Goal: Information Seeking & Learning: Check status

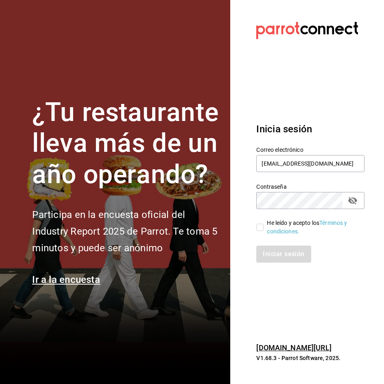
click at [261, 228] on input "He leído y acepto los Términos y condiciones." at bounding box center [259, 227] width 7 height 7
checkbox input "true"
click at [278, 248] on button "Iniciar sesión" at bounding box center [283, 254] width 55 height 17
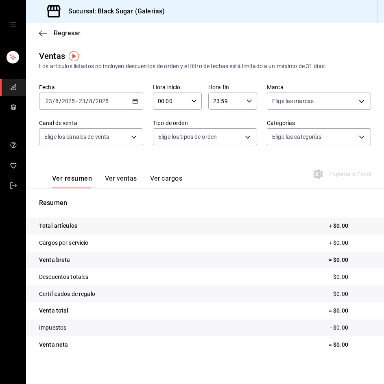
click at [70, 32] on span "Regresar" at bounding box center [67, 33] width 27 height 8
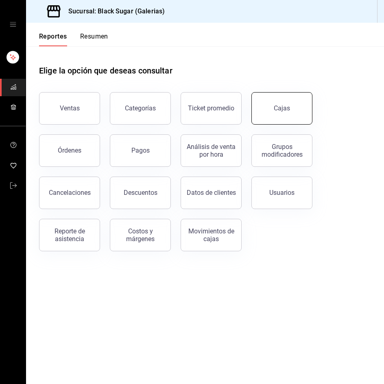
click at [269, 116] on button "Cajas" at bounding box center [281, 108] width 61 height 33
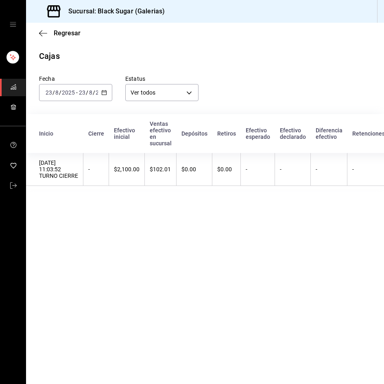
click at [89, 96] on input "8" at bounding box center [91, 92] width 4 height 7
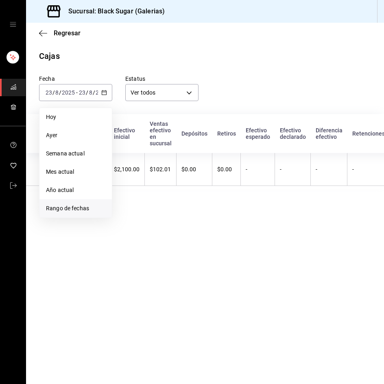
click at [76, 207] on span "Rango de fechas" at bounding box center [75, 208] width 59 height 9
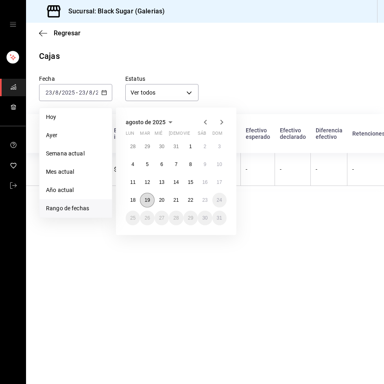
click at [148, 198] on abbr "19" at bounding box center [146, 201] width 5 height 6
click at [173, 200] on button "21" at bounding box center [176, 200] width 14 height 15
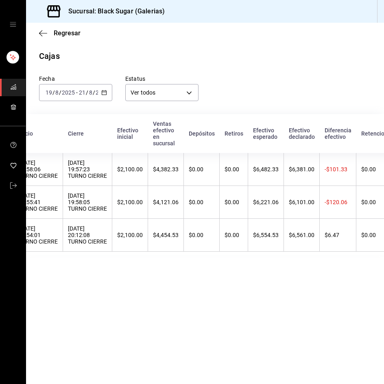
scroll to position [0, 21]
click at [67, 33] on span "Regresar" at bounding box center [67, 33] width 27 height 8
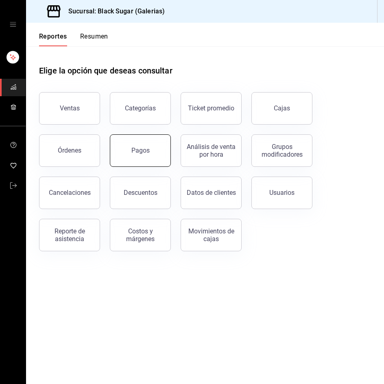
click at [122, 150] on button "Pagos" at bounding box center [140, 151] width 61 height 33
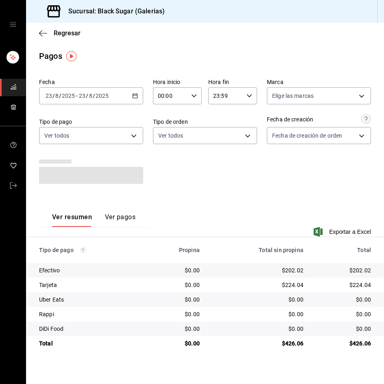
click at [84, 89] on div "[DATE] [DATE] - [DATE] [DATE]" at bounding box center [91, 95] width 104 height 17
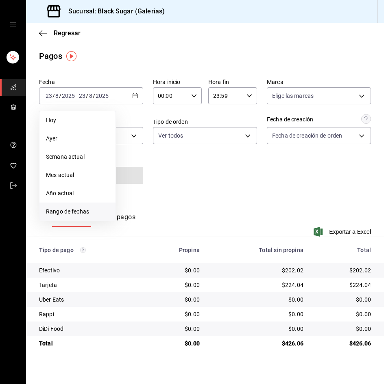
click at [78, 204] on li "Rango de fechas" at bounding box center [77, 212] width 76 height 18
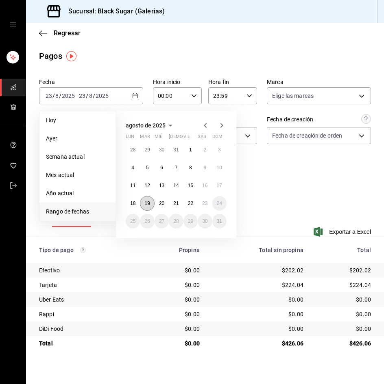
click at [149, 205] on abbr "19" at bounding box center [146, 204] width 5 height 6
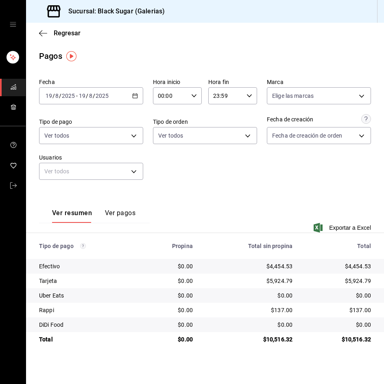
click at [86, 101] on div "2025-08-19 19 / 8 / 2025 - 2025-08-19 19 / 8 / 2025" at bounding box center [91, 95] width 104 height 17
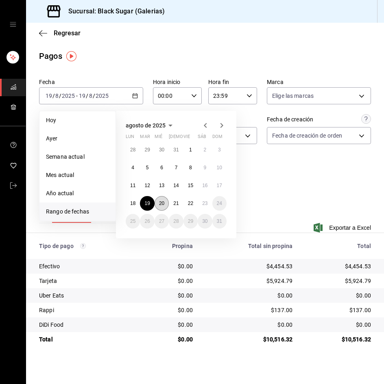
click at [156, 200] on button "20" at bounding box center [161, 203] width 14 height 15
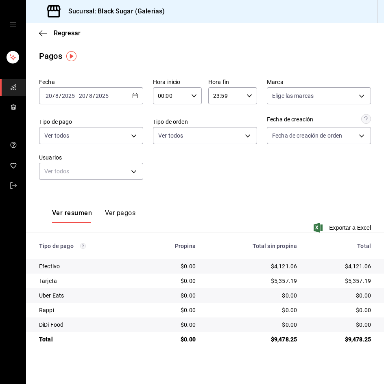
click at [83, 97] on input "20" at bounding box center [81, 96] width 7 height 7
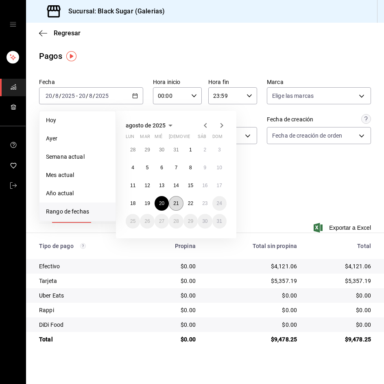
click at [173, 203] on abbr "21" at bounding box center [175, 204] width 5 height 6
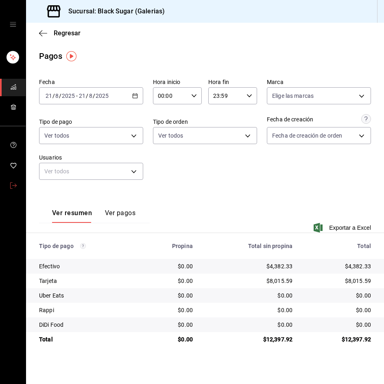
click at [17, 187] on link "mailbox folders" at bounding box center [13, 186] width 26 height 17
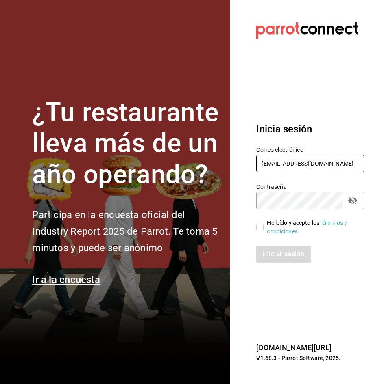
click at [288, 164] on input "galerias_re@bs.com" at bounding box center [310, 163] width 108 height 17
type input "GALERIAS_2@BS.COM"
click at [259, 229] on input "He leído y acepto los Términos y condiciones." at bounding box center [259, 227] width 7 height 7
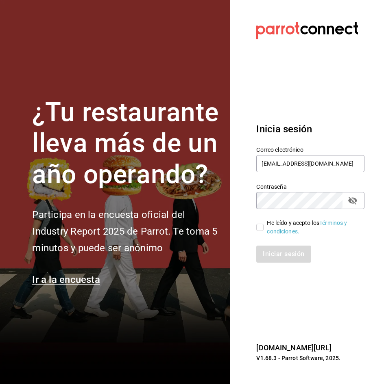
checkbox input "true"
click at [269, 252] on button "Iniciar sesión" at bounding box center [283, 254] width 55 height 17
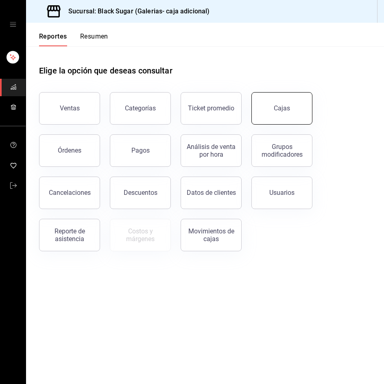
click at [265, 113] on button "Cajas" at bounding box center [281, 108] width 61 height 33
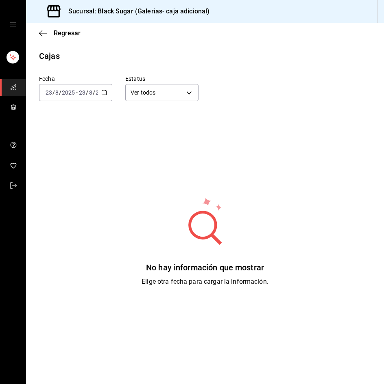
drag, startPoint x: 50, startPoint y: 82, endPoint x: 51, endPoint y: 93, distance: 11.8
click at [50, 82] on label "Fecha" at bounding box center [75, 79] width 73 height 6
click at [51, 93] on input "23" at bounding box center [48, 92] width 7 height 7
click at [85, 100] on div "[DATE] [DATE] - [DATE] [DATE]" at bounding box center [75, 92] width 73 height 17
click at [67, 91] on input "2025" at bounding box center [68, 92] width 14 height 7
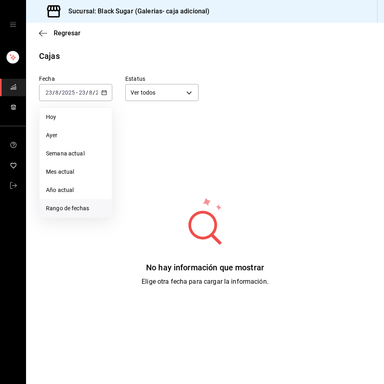
click at [74, 200] on li "Rango de fechas" at bounding box center [75, 209] width 72 height 18
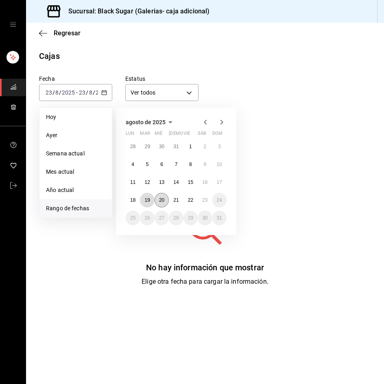
drag, startPoint x: 149, startPoint y: 198, endPoint x: 163, endPoint y: 198, distance: 13.8
click at [149, 198] on abbr "19" at bounding box center [146, 201] width 5 height 6
click at [130, 202] on button "18" at bounding box center [133, 200] width 14 height 15
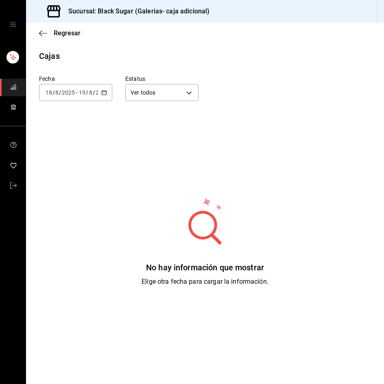
click at [71, 94] on input "2025" at bounding box center [68, 92] width 14 height 7
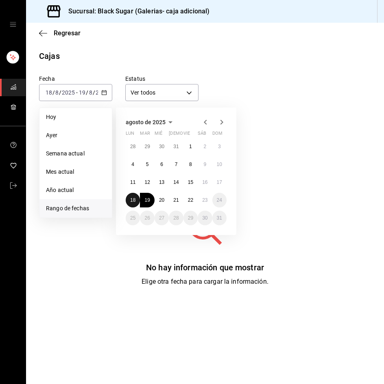
click at [131, 200] on abbr "18" at bounding box center [132, 201] width 5 height 6
click at [188, 199] on abbr "22" at bounding box center [190, 201] width 5 height 6
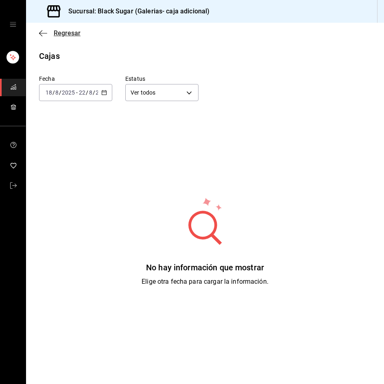
click at [69, 36] on span "Regresar" at bounding box center [67, 33] width 27 height 8
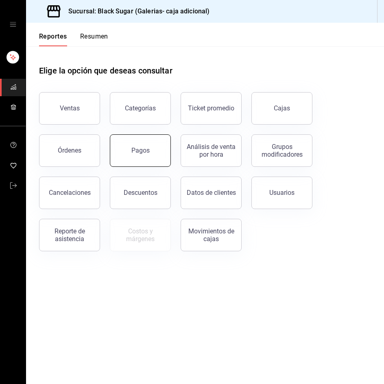
click at [143, 148] on div "Pagos" at bounding box center [140, 151] width 18 height 8
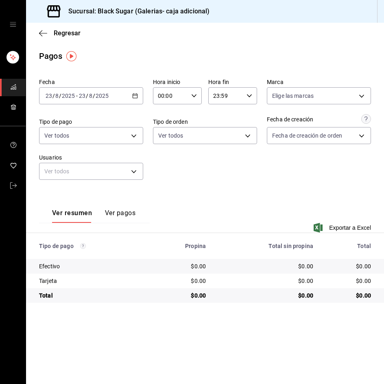
click at [67, 103] on div "[DATE] [DATE] - [DATE] [DATE]" at bounding box center [91, 95] width 104 height 17
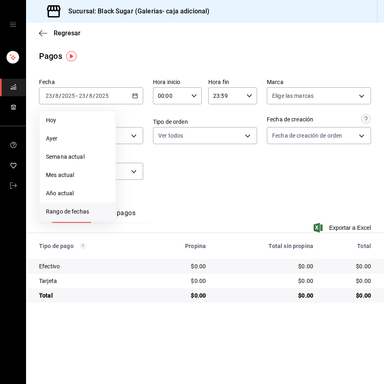
click at [97, 207] on li "Rango de fechas" at bounding box center [77, 212] width 76 height 18
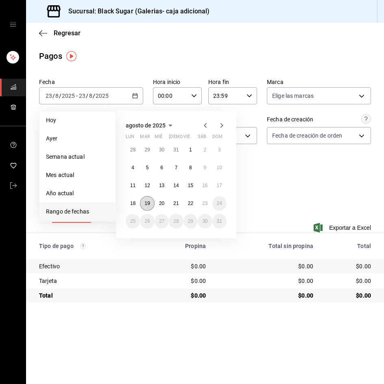
click at [152, 205] on button "19" at bounding box center [147, 203] width 14 height 15
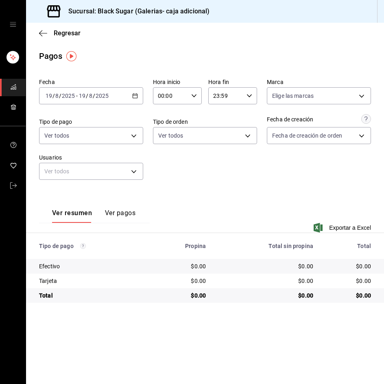
click at [92, 91] on div "2025-08-19 19 / 8 / 2025 - 2025-08-19 19 / 8 / 2025" at bounding box center [91, 95] width 104 height 17
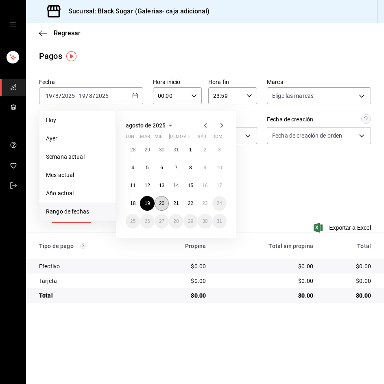
click at [164, 204] on abbr "20" at bounding box center [161, 204] width 5 height 6
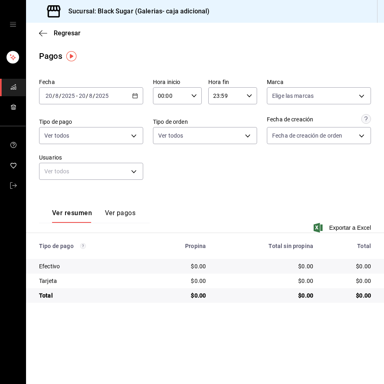
click at [101, 99] on input "2025" at bounding box center [102, 96] width 14 height 7
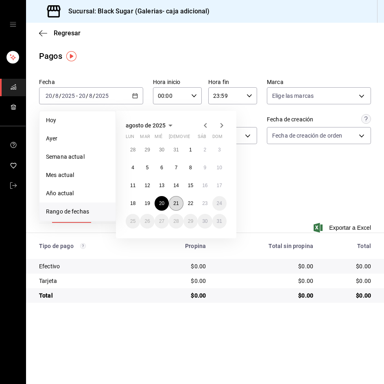
click at [180, 206] on button "21" at bounding box center [176, 203] width 14 height 15
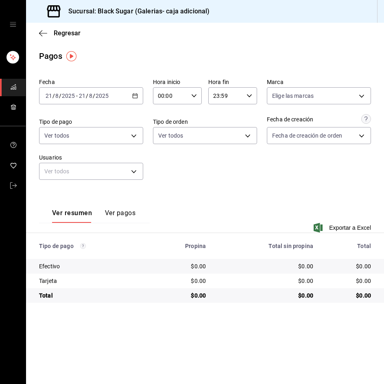
click at [88, 100] on div "[DATE] [DATE] - [DATE] [DATE]" at bounding box center [91, 95] width 104 height 17
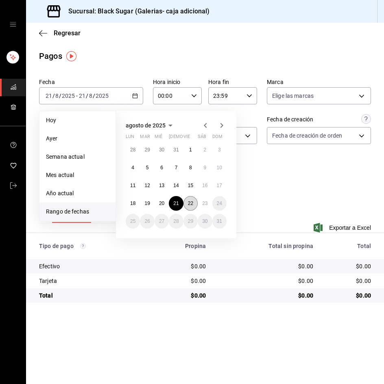
click at [191, 209] on button "22" at bounding box center [190, 203] width 14 height 15
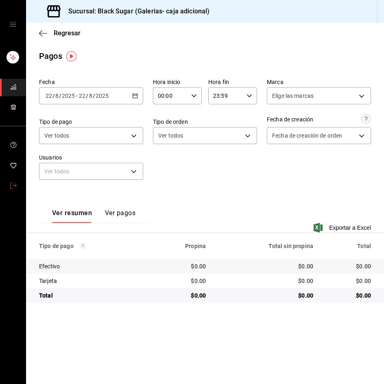
click at [14, 192] on link "mailbox folders" at bounding box center [13, 186] width 26 height 17
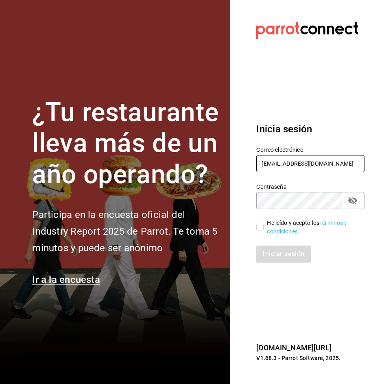
click at [288, 163] on input "GALERIAS_2@BS.COM" at bounding box center [310, 163] width 108 height 17
type input "anahuac_re@bs.com"
click at [261, 226] on input "He leído y acepto los Términos y condiciones." at bounding box center [259, 227] width 7 height 7
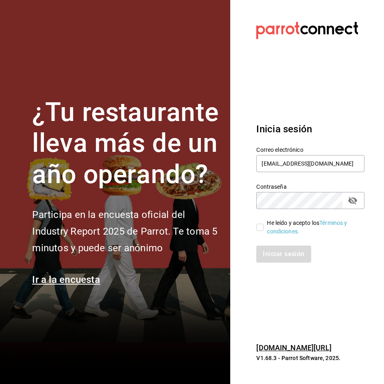
checkbox input "true"
click at [279, 255] on button "Iniciar sesión" at bounding box center [283, 254] width 55 height 17
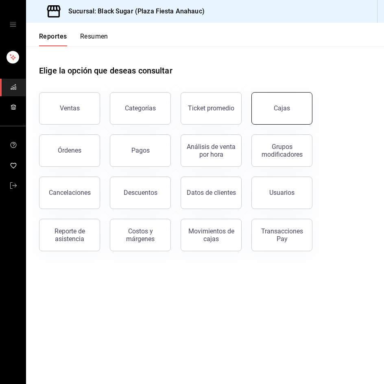
click at [272, 112] on button "Cajas" at bounding box center [281, 108] width 61 height 33
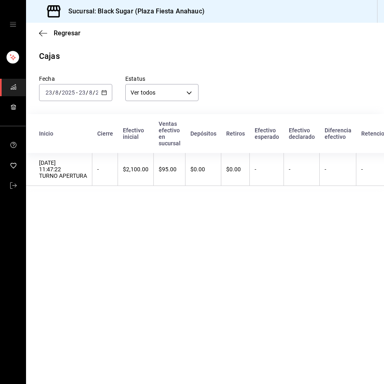
click at [188, 307] on main "Regresar Cajas Fecha 2025-08-23 23 / 8 / 2025 - 2025-08-23 23 / 8 / 2025 Estatu…" at bounding box center [205, 204] width 358 height 362
click at [56, 98] on div "[DATE] [DATE] - [DATE] [DATE]" at bounding box center [75, 92] width 73 height 17
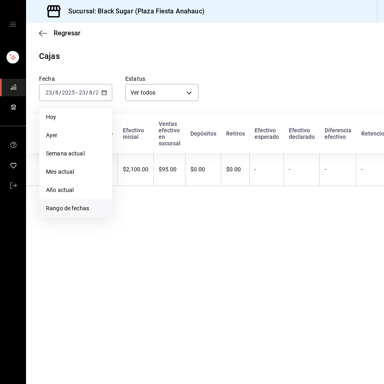
click at [86, 206] on span "Rango de fechas" at bounding box center [75, 208] width 59 height 9
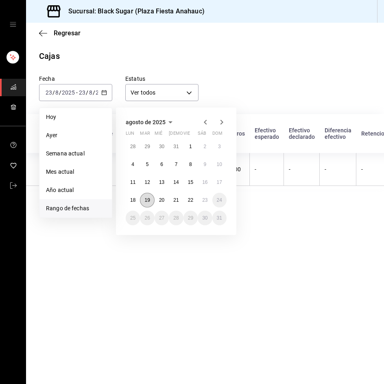
click at [142, 201] on button "19" at bounding box center [147, 200] width 14 height 15
click at [192, 204] on button "22" at bounding box center [190, 200] width 14 height 15
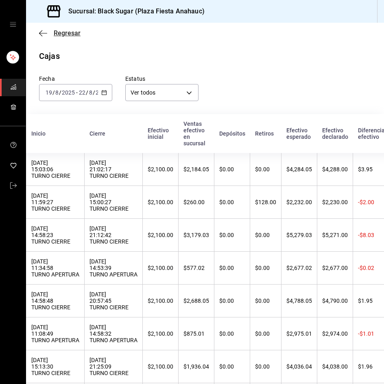
click at [64, 33] on span "Regresar" at bounding box center [67, 33] width 27 height 8
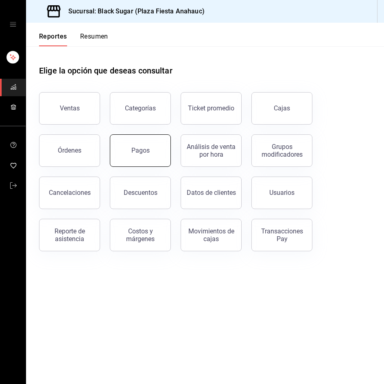
click at [137, 142] on button "Pagos" at bounding box center [140, 151] width 61 height 33
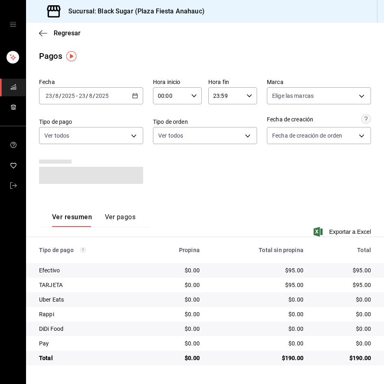
click at [102, 96] on input "2025" at bounding box center [102, 96] width 14 height 7
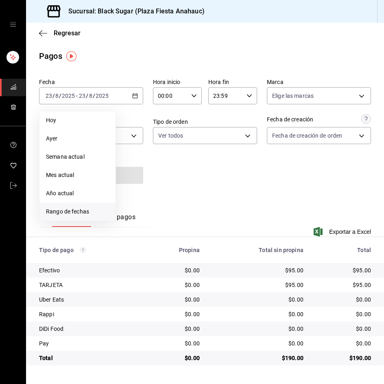
click at [80, 210] on span "Rango de fechas" at bounding box center [77, 212] width 63 height 9
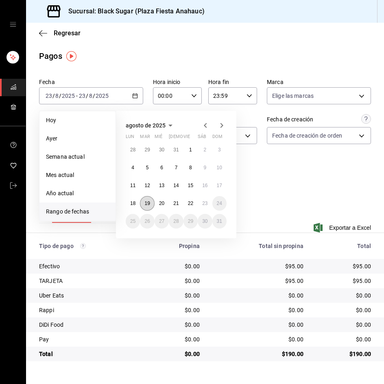
click at [143, 204] on button "19" at bounding box center [147, 203] width 14 height 15
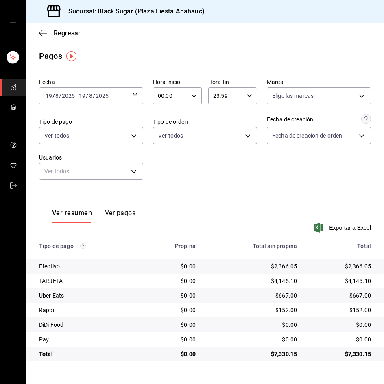
click at [102, 98] on input "2025" at bounding box center [102, 96] width 14 height 7
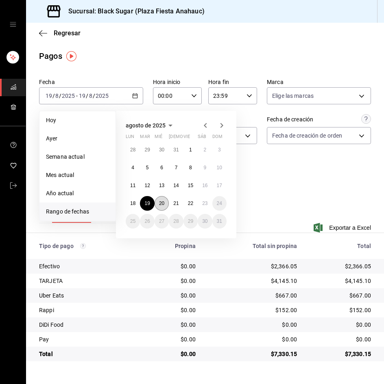
click at [163, 202] on abbr "20" at bounding box center [161, 204] width 5 height 6
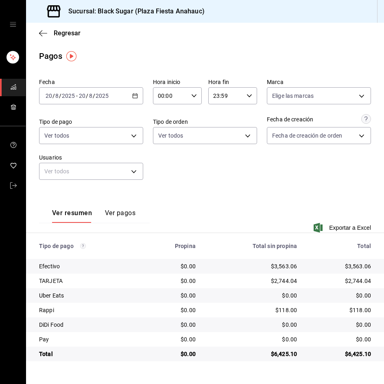
click at [86, 95] on span "/" at bounding box center [87, 96] width 2 height 7
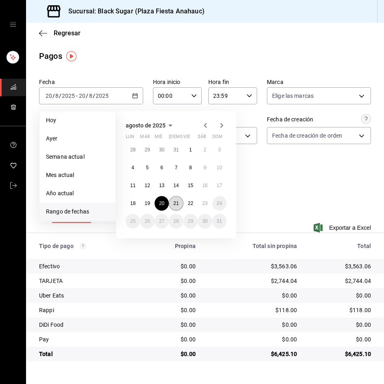
click at [170, 202] on button "21" at bounding box center [176, 203] width 14 height 15
click at [171, 201] on button "21" at bounding box center [176, 203] width 14 height 15
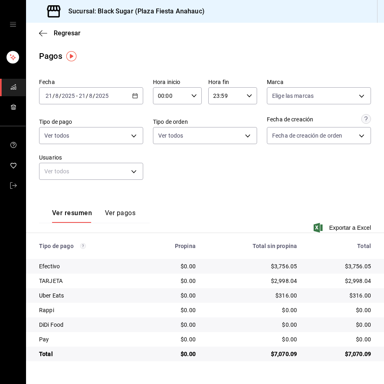
click at [98, 93] on input "2025" at bounding box center [102, 96] width 14 height 7
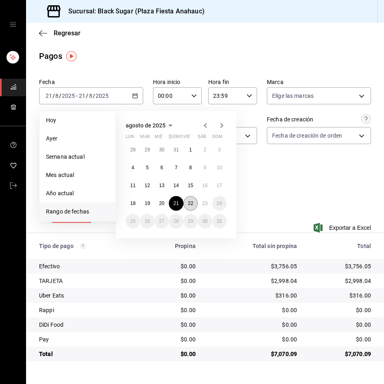
click at [192, 208] on button "22" at bounding box center [190, 203] width 14 height 15
click at [193, 204] on button "22" at bounding box center [190, 203] width 14 height 15
click at [193, 204] on div "Ver resumen Ver pagos Exportar a Excel" at bounding box center [205, 216] width 358 height 53
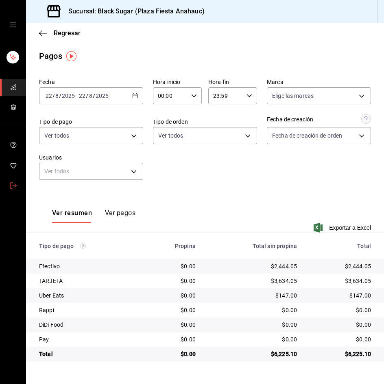
click at [21, 187] on link "mailbox folders" at bounding box center [13, 186] width 26 height 17
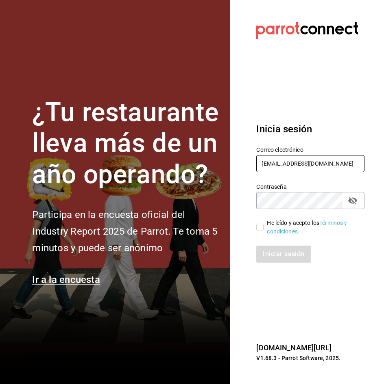
click at [324, 157] on input "anahuac_re@bs.com" at bounding box center [310, 163] width 108 height 17
type input "pabellon_re@bs.com"
drag, startPoint x: 259, startPoint y: 228, endPoint x: 275, endPoint y: 253, distance: 29.8
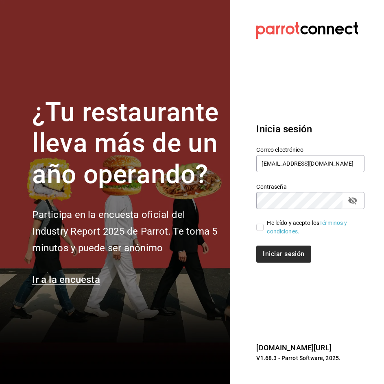
click at [259, 228] on input "He leído y acepto los Términos y condiciones." at bounding box center [259, 227] width 7 height 7
checkbox input "true"
click at [276, 254] on button "Iniciar sesión" at bounding box center [283, 254] width 55 height 17
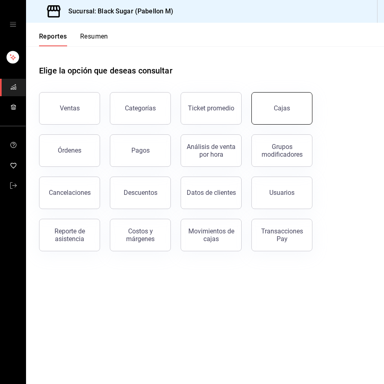
click at [263, 113] on button "Cajas" at bounding box center [281, 108] width 61 height 33
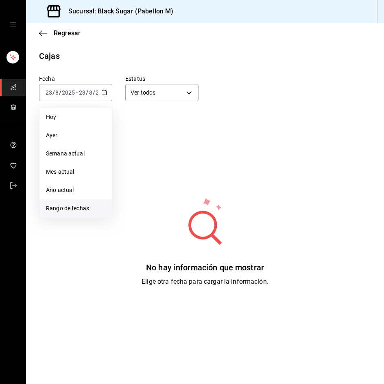
click at [77, 206] on span "Rango de fechas" at bounding box center [75, 208] width 59 height 9
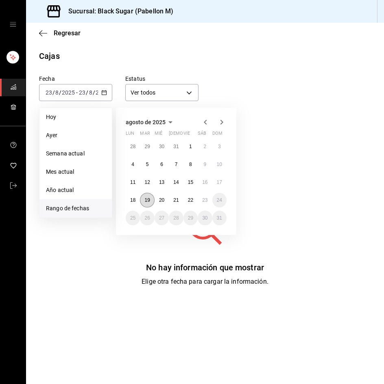
click at [144, 200] on button "19" at bounding box center [147, 200] width 14 height 15
click at [194, 198] on button "22" at bounding box center [190, 200] width 14 height 15
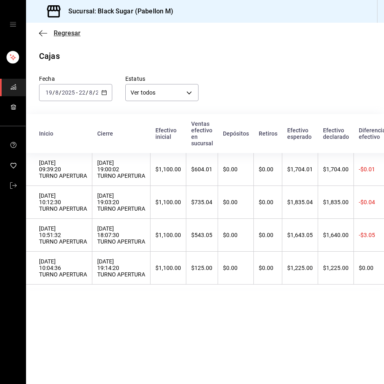
click at [69, 33] on span "Regresar" at bounding box center [67, 33] width 27 height 8
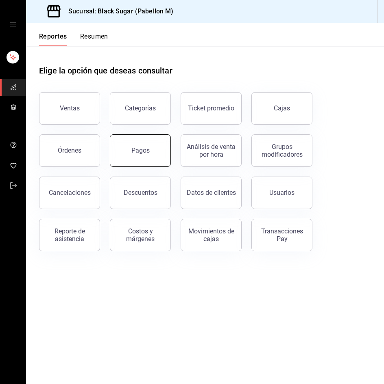
click at [128, 143] on button "Pagos" at bounding box center [140, 151] width 61 height 33
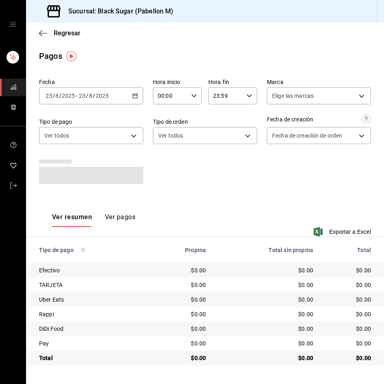
click at [90, 101] on div "[DATE] [DATE] - [DATE] [DATE]" at bounding box center [91, 95] width 104 height 17
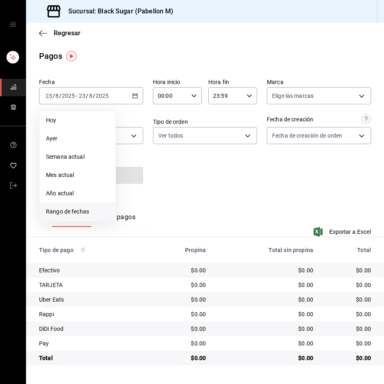
click at [80, 213] on span "Rango de fechas" at bounding box center [77, 212] width 63 height 9
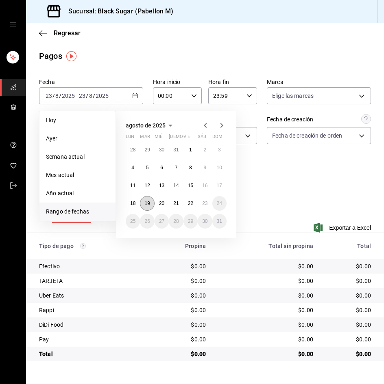
click at [150, 205] on abbr "19" at bounding box center [146, 204] width 5 height 6
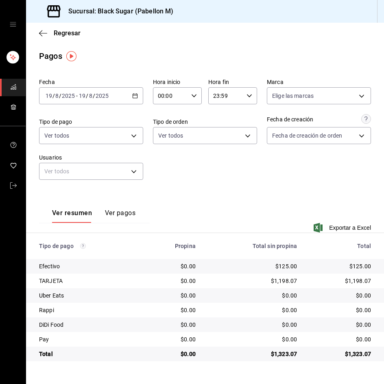
click at [64, 86] on div "Fecha [DATE] [DATE] - [DATE] [DATE]" at bounding box center [91, 91] width 104 height 26
click at [72, 99] on input "2025" at bounding box center [68, 96] width 14 height 7
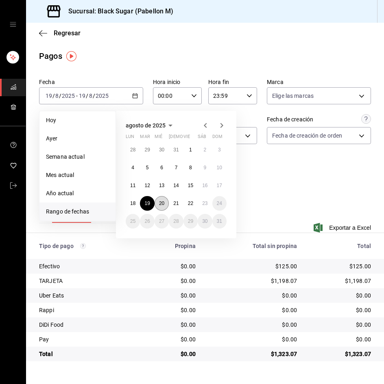
click at [158, 200] on button "20" at bounding box center [161, 203] width 14 height 15
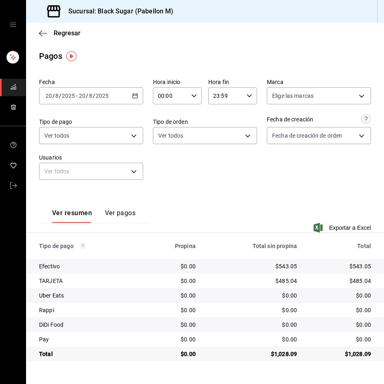
click at [68, 100] on div "2025-08-20 20 / 8 / 2025 - 2025-08-20 20 / 8 / 2025" at bounding box center [91, 95] width 104 height 17
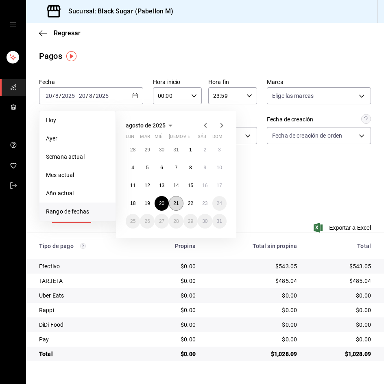
click at [174, 204] on abbr "21" at bounding box center [175, 204] width 5 height 6
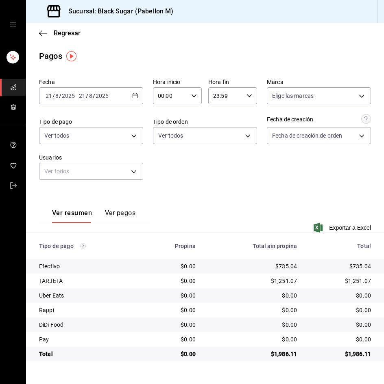
click at [115, 98] on div "[DATE] [DATE] - [DATE] [DATE]" at bounding box center [91, 95] width 104 height 17
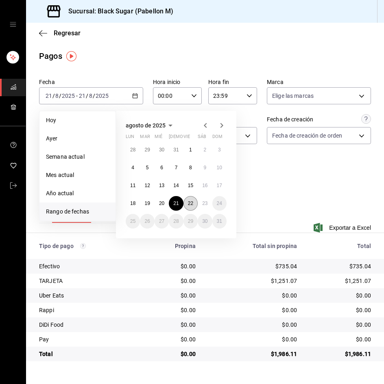
click at [190, 205] on abbr "22" at bounding box center [190, 204] width 5 height 6
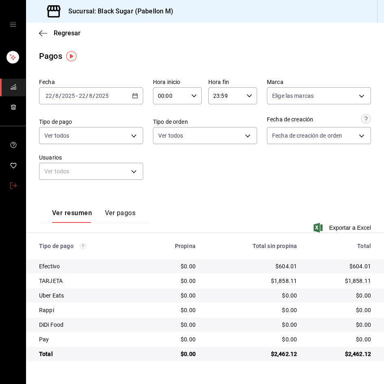
click at [17, 180] on link "mailbox folders" at bounding box center [13, 186] width 26 height 17
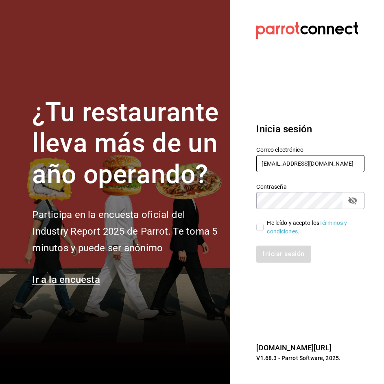
click at [280, 171] on input "pabellon_re@bs.com" at bounding box center [310, 163] width 108 height 17
click at [286, 167] on input "pabellon_re@bs.com" at bounding box center [310, 163] width 108 height 17
type input "interplaza_re@bs.com"
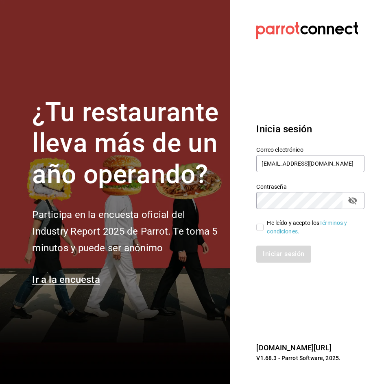
click at [260, 230] on input "He leído y acepto los Términos y condiciones." at bounding box center [259, 227] width 7 height 7
checkbox input "true"
click at [290, 252] on button "Iniciar sesión" at bounding box center [283, 254] width 55 height 17
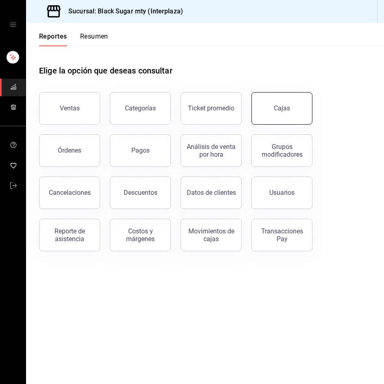
click at [302, 106] on button "Cajas" at bounding box center [281, 108] width 61 height 33
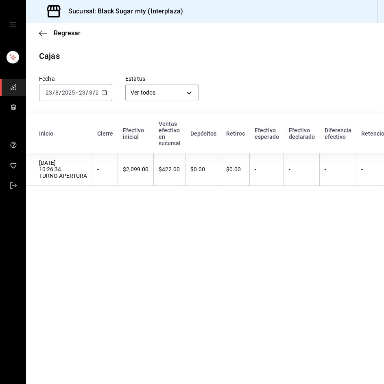
click at [84, 94] on input "23" at bounding box center [81, 92] width 7 height 7
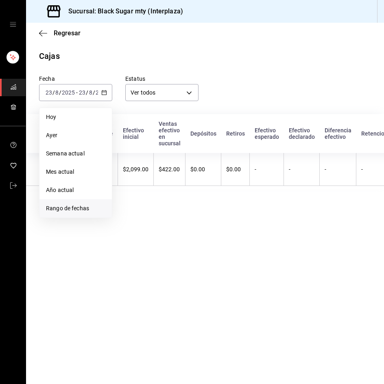
click at [82, 210] on span "Rango de fechas" at bounding box center [75, 208] width 59 height 9
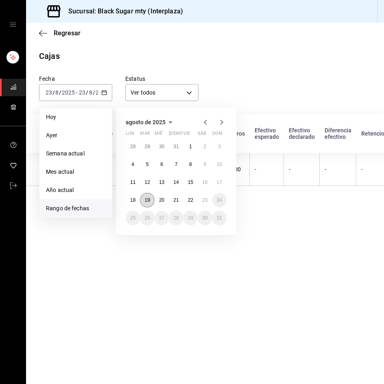
click at [141, 197] on button "19" at bounding box center [147, 200] width 14 height 15
click at [188, 201] on abbr "22" at bounding box center [190, 201] width 5 height 6
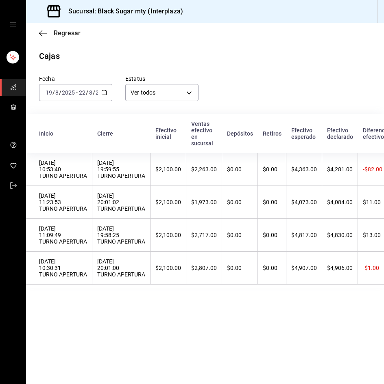
click at [75, 34] on span "Regresar" at bounding box center [67, 33] width 27 height 8
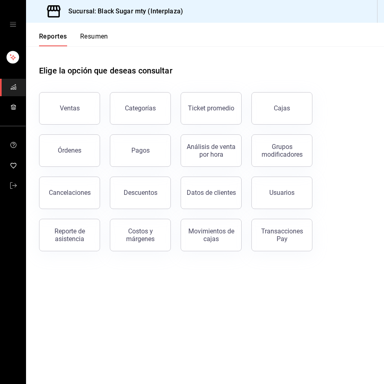
click at [124, 149] on button "Pagos" at bounding box center [140, 151] width 61 height 33
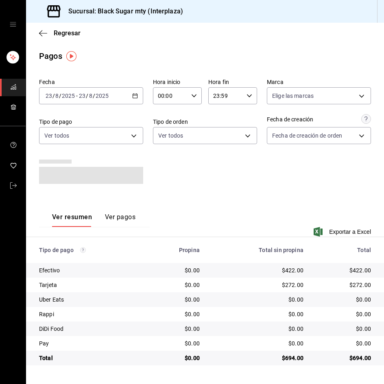
click at [82, 100] on div "2025-08-23 23 / 8 / 2025 - 2025-08-23 23 / 8 / 2025" at bounding box center [91, 95] width 104 height 17
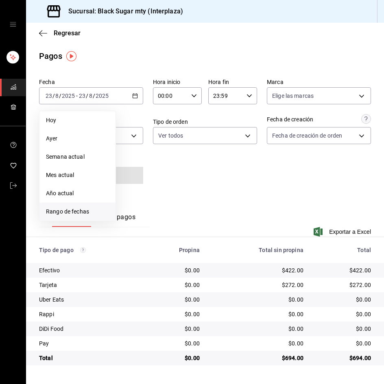
click at [96, 212] on span "Rango de fechas" at bounding box center [77, 212] width 63 height 9
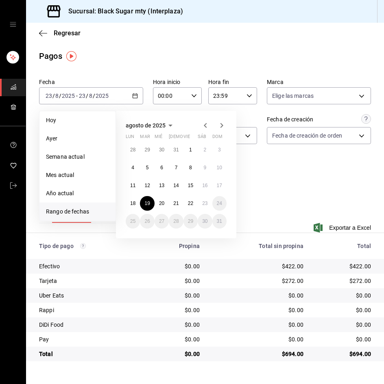
click at [149, 208] on button "19" at bounding box center [147, 203] width 14 height 15
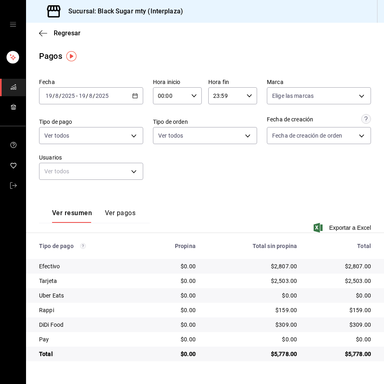
click at [76, 98] on span "-" at bounding box center [77, 96] width 2 height 7
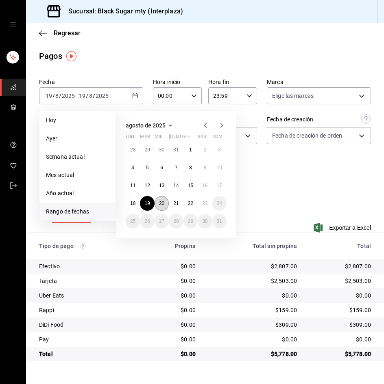
click at [163, 202] on abbr "20" at bounding box center [161, 204] width 5 height 6
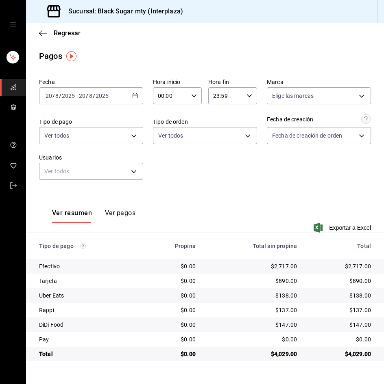
click at [64, 97] on input "2025" at bounding box center [68, 96] width 14 height 7
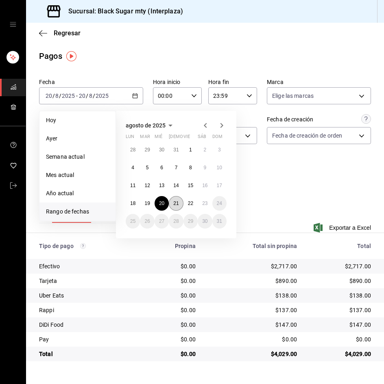
click at [172, 207] on button "21" at bounding box center [176, 203] width 14 height 15
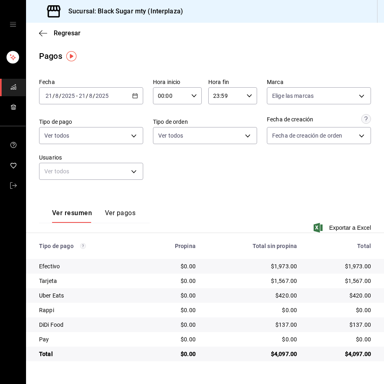
click at [75, 100] on div "[DATE] [DATE] - [DATE] [DATE]" at bounding box center [91, 95] width 104 height 17
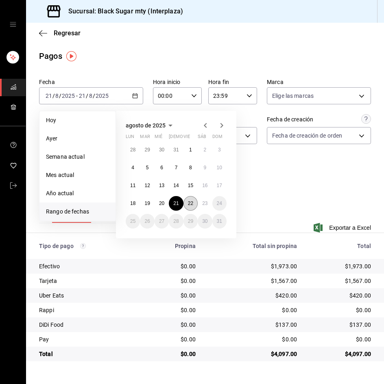
click at [193, 205] on button "22" at bounding box center [190, 203] width 14 height 15
click at [193, 205] on abbr "22" at bounding box center [190, 204] width 5 height 6
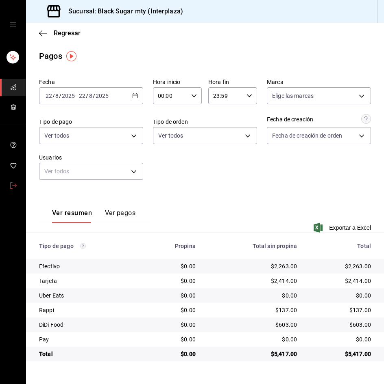
click at [16, 186] on icon "mailbox folders" at bounding box center [13, 185] width 7 height 7
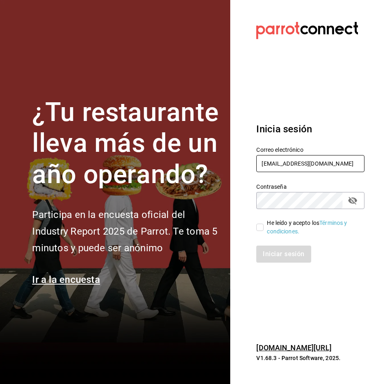
click at [309, 161] on input "interplaza_re@bs.com" at bounding box center [310, 163] width 108 height 17
type input "apodaca_re@bs.com"
click at [257, 228] on input "He leído y acepto los Términos y condiciones." at bounding box center [259, 227] width 7 height 7
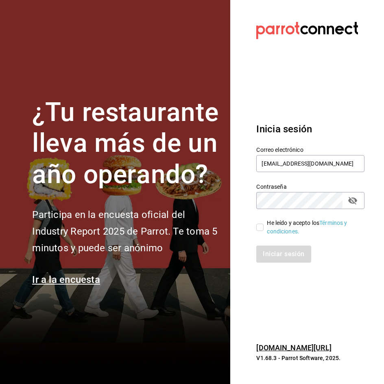
checkbox input "true"
click at [267, 256] on button "Iniciar sesión" at bounding box center [283, 254] width 55 height 17
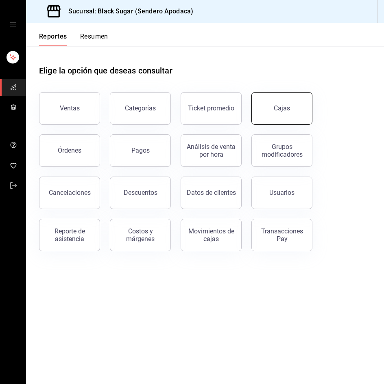
click at [277, 112] on button "Cajas" at bounding box center [281, 108] width 61 height 33
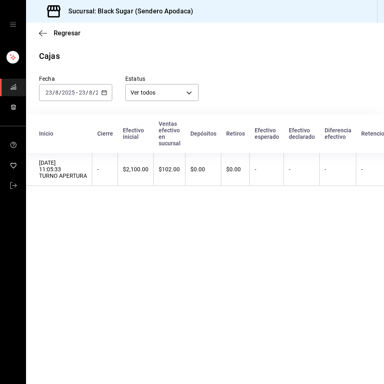
click at [93, 91] on span "/" at bounding box center [94, 92] width 2 height 7
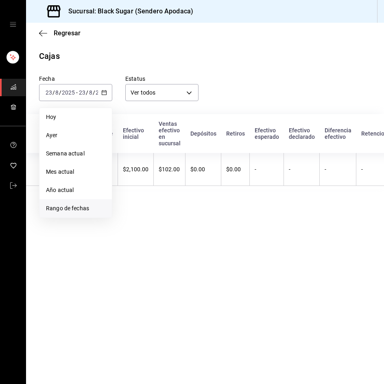
click at [87, 207] on span "Rango de fechas" at bounding box center [75, 208] width 59 height 9
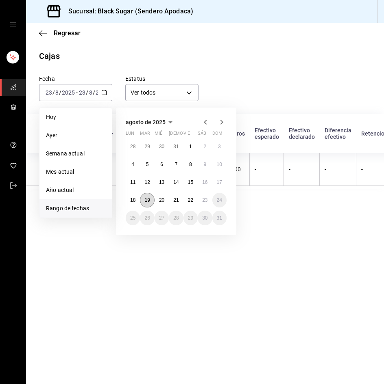
click at [146, 206] on button "19" at bounding box center [147, 200] width 14 height 15
click at [191, 202] on abbr "22" at bounding box center [190, 201] width 5 height 6
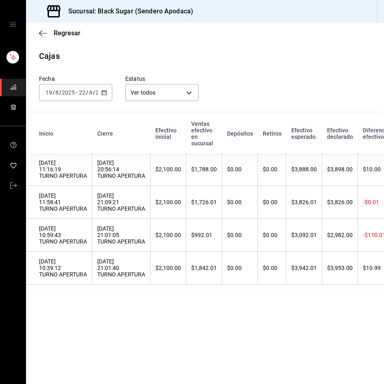
click at [59, 28] on div "Regresar" at bounding box center [205, 33] width 358 height 21
click at [64, 35] on span "Regresar" at bounding box center [67, 33] width 27 height 8
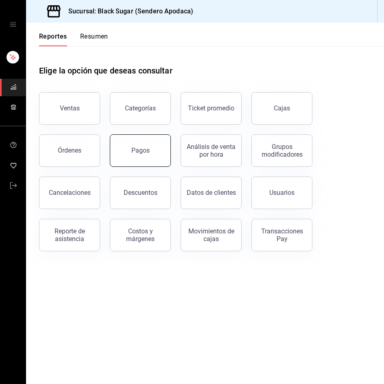
click at [137, 144] on button "Pagos" at bounding box center [140, 151] width 61 height 33
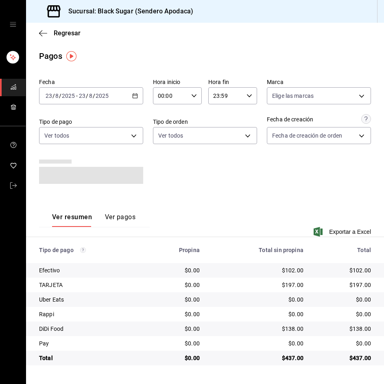
click at [90, 99] on input "8" at bounding box center [91, 96] width 4 height 7
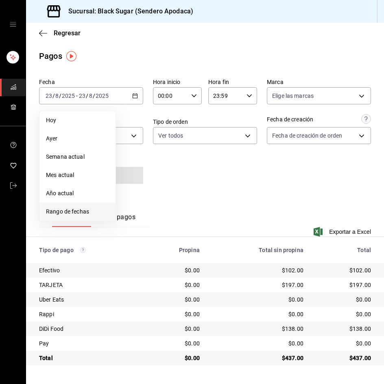
click at [83, 208] on span "Rango de fechas" at bounding box center [77, 212] width 63 height 9
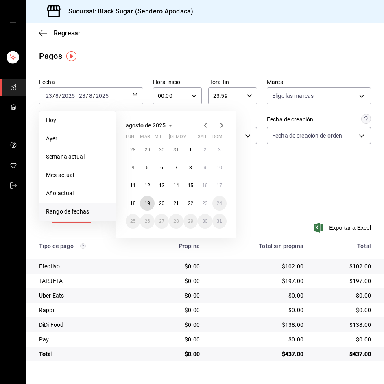
click at [149, 198] on button "19" at bounding box center [147, 203] width 14 height 15
click at [146, 206] on abbr "19" at bounding box center [146, 204] width 5 height 6
click at [146, 206] on div "Ver resumen Ver pagos" at bounding box center [94, 206] width 111 height 33
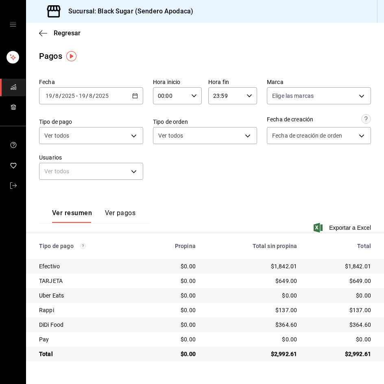
click at [81, 99] on input "19" at bounding box center [81, 96] width 7 height 7
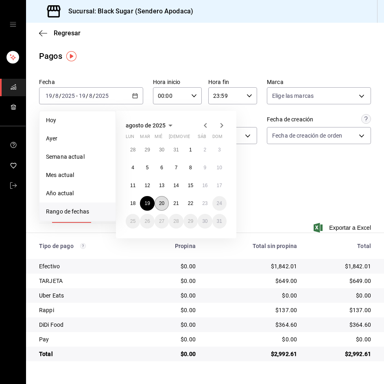
click at [157, 204] on button "20" at bounding box center [161, 203] width 14 height 15
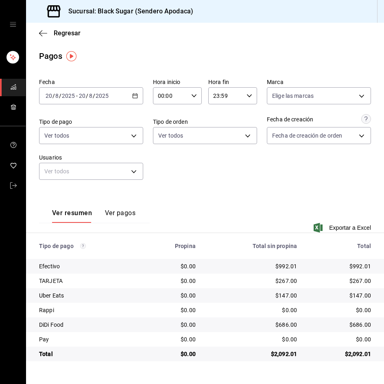
click at [71, 98] on input "2025" at bounding box center [68, 96] width 14 height 7
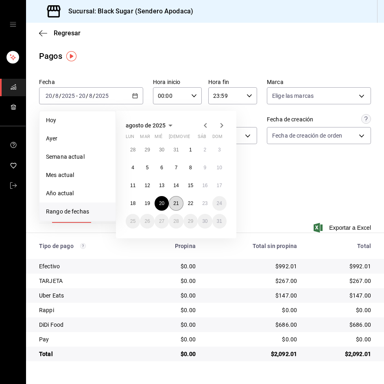
click at [172, 203] on button "21" at bounding box center [176, 203] width 14 height 15
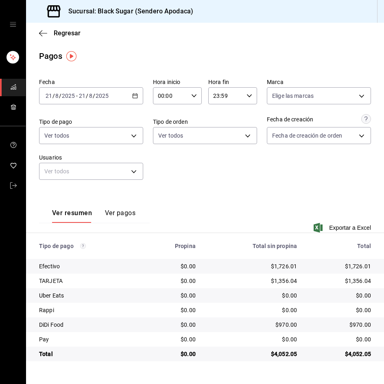
click at [87, 93] on span "/" at bounding box center [87, 96] width 2 height 7
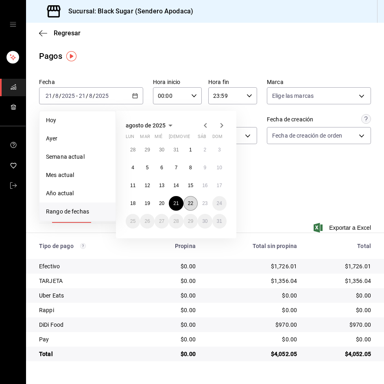
click at [192, 204] on abbr "22" at bounding box center [190, 204] width 5 height 6
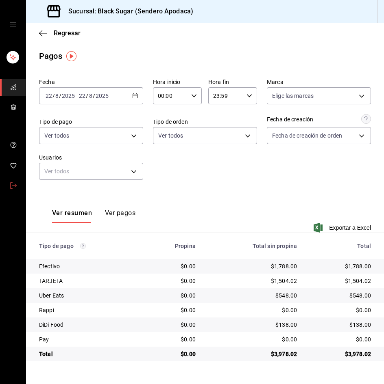
click at [17, 184] on link "mailbox folders" at bounding box center [13, 186] width 26 height 17
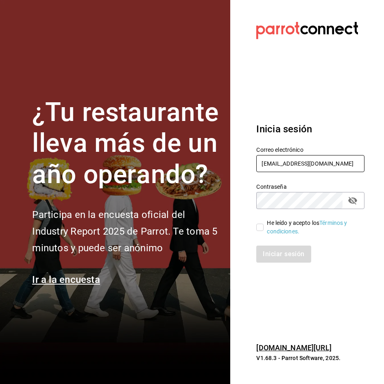
click at [291, 163] on input "apodaca_re@bs.com" at bounding box center [310, 163] width 108 height 17
type input "lafe_re@bs.com"
click at [258, 228] on input "He leído y acepto los Términos y condiciones." at bounding box center [259, 227] width 7 height 7
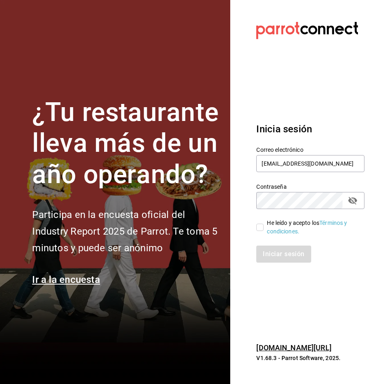
checkbox input "true"
click at [269, 253] on button "Iniciar sesión" at bounding box center [283, 254] width 55 height 17
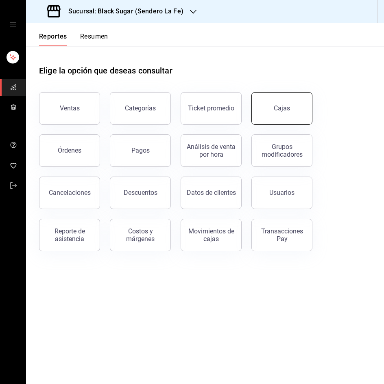
click at [270, 108] on button "Cajas" at bounding box center [281, 108] width 61 height 33
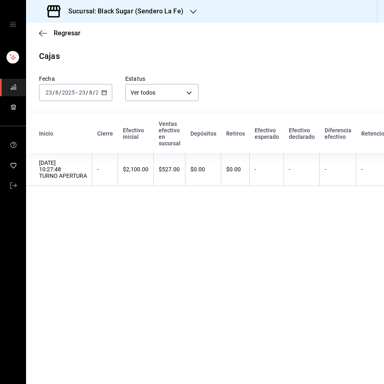
click at [72, 94] on input "2025" at bounding box center [68, 92] width 14 height 7
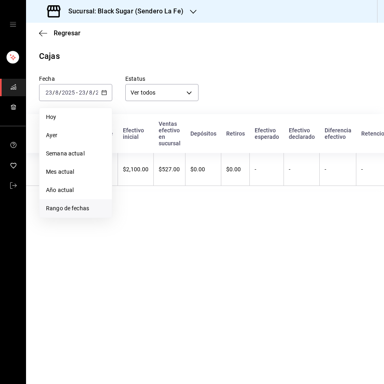
click at [72, 211] on span "Rango de fechas" at bounding box center [75, 208] width 59 height 9
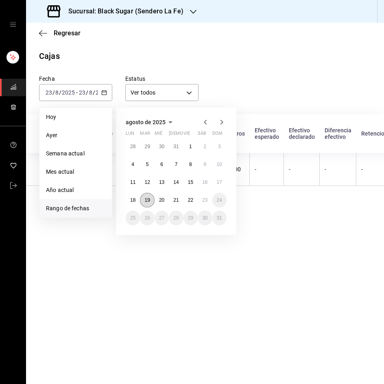
click at [147, 198] on abbr "19" at bounding box center [146, 201] width 5 height 6
click at [190, 198] on abbr "22" at bounding box center [190, 201] width 5 height 6
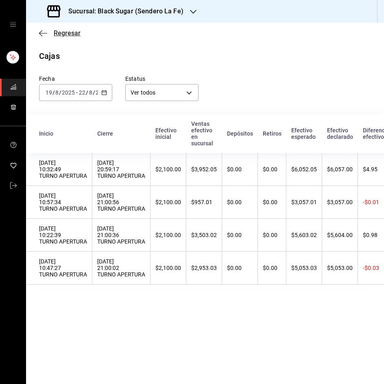
click at [71, 31] on span "Regresar" at bounding box center [67, 33] width 27 height 8
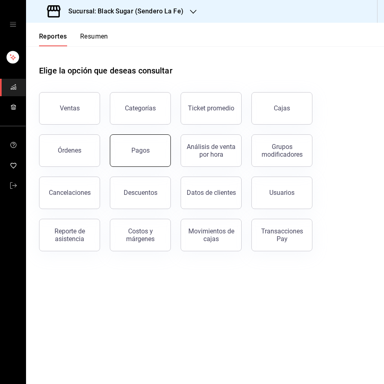
click at [126, 150] on button "Pagos" at bounding box center [140, 151] width 61 height 33
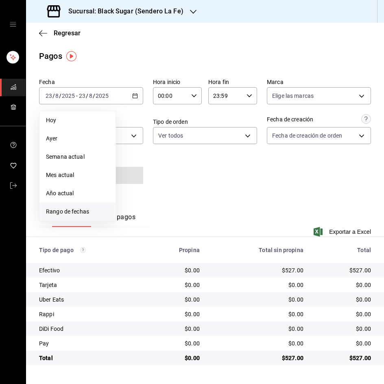
click at [79, 209] on span "Rango de fechas" at bounding box center [77, 212] width 63 height 9
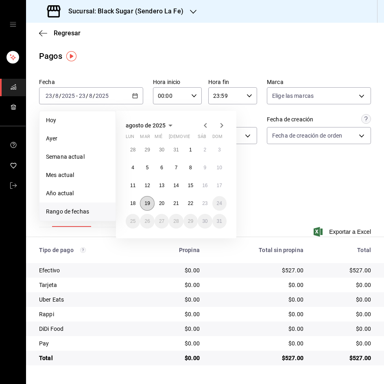
click at [146, 202] on abbr "19" at bounding box center [146, 204] width 5 height 6
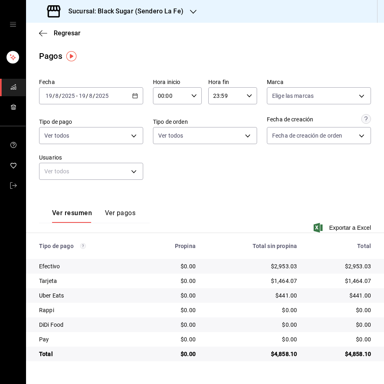
click at [76, 100] on div "2025-08-19 19 / 8 / 2025 - 2025-08-19 19 / 8 / 2025" at bounding box center [91, 95] width 104 height 17
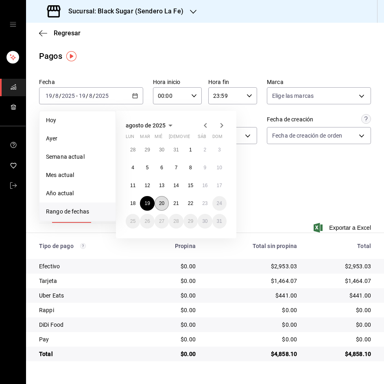
click at [158, 201] on button "20" at bounding box center [161, 203] width 14 height 15
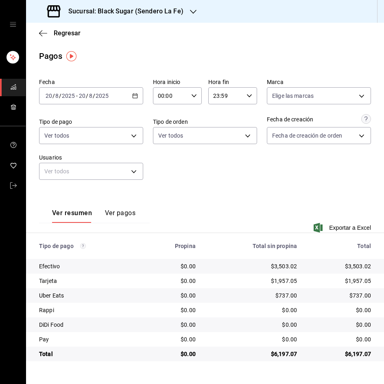
click at [73, 94] on input "2025" at bounding box center [68, 96] width 14 height 7
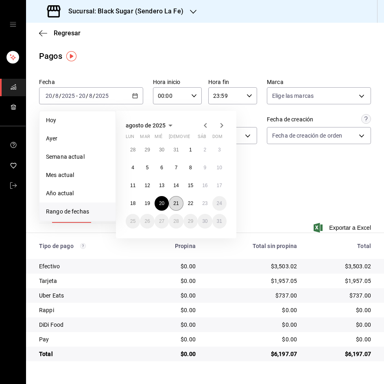
click at [178, 203] on abbr "21" at bounding box center [175, 204] width 5 height 6
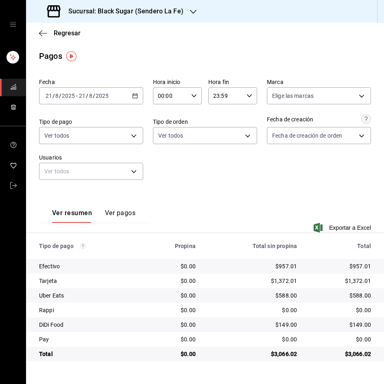
click at [69, 91] on div "[DATE] [DATE] - [DATE] [DATE]" at bounding box center [91, 95] width 104 height 17
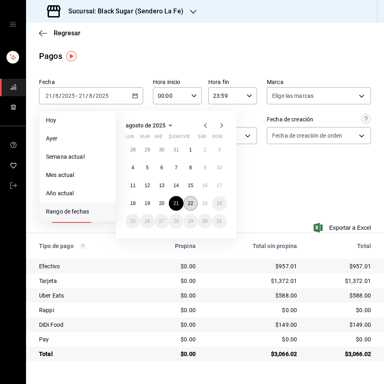
click at [189, 204] on abbr "22" at bounding box center [190, 204] width 5 height 6
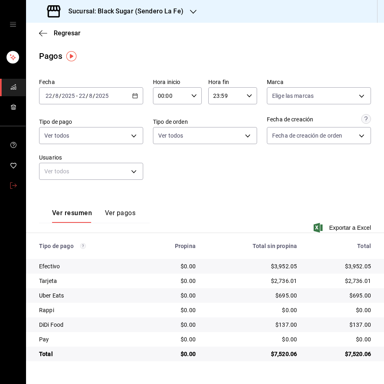
click at [9, 185] on link "mailbox folders" at bounding box center [13, 186] width 26 height 17
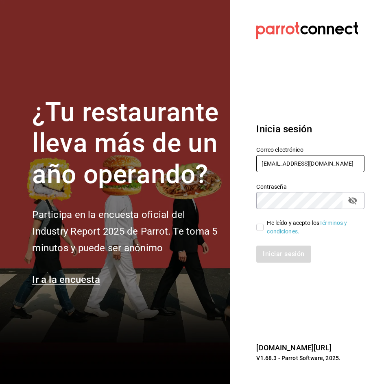
click at [274, 165] on input "lafe_re@bs.com" at bounding box center [310, 163] width 108 height 17
type input "sanagustin_re@bs.com"
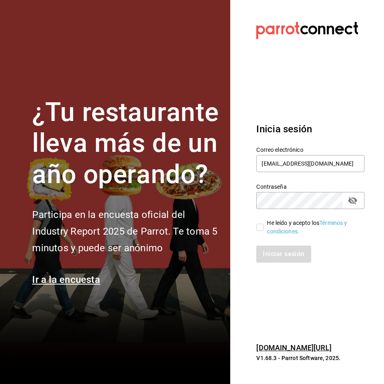
click at [257, 231] on input "He leído y acepto los Términos y condiciones." at bounding box center [259, 227] width 7 height 7
checkbox input "true"
click at [270, 251] on button "Iniciar sesión" at bounding box center [283, 254] width 55 height 17
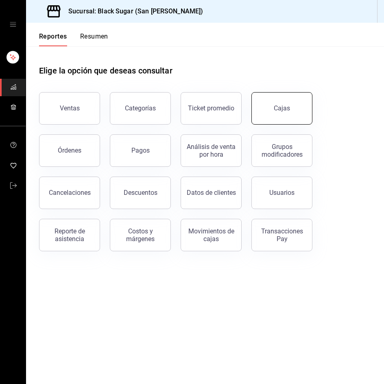
click at [263, 115] on button "Cajas" at bounding box center [281, 108] width 61 height 33
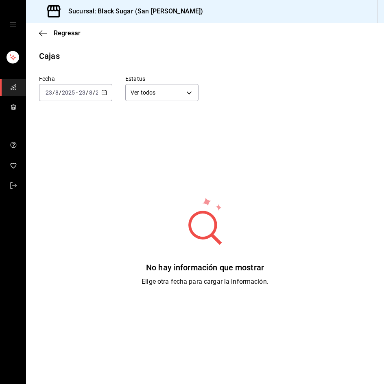
click at [87, 96] on span "/" at bounding box center [87, 92] width 2 height 7
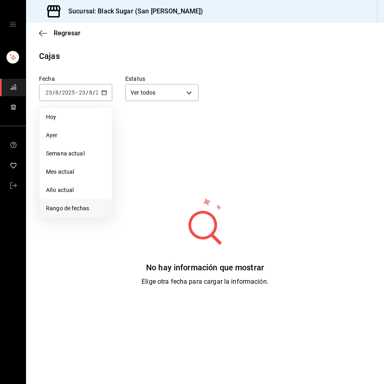
click at [91, 206] on span "Rango de fechas" at bounding box center [75, 208] width 59 height 9
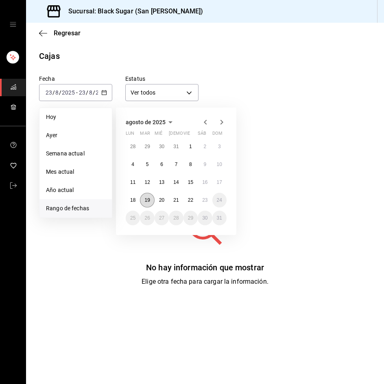
click at [152, 198] on button "19" at bounding box center [147, 200] width 14 height 15
click at [189, 202] on abbr "22" at bounding box center [190, 201] width 5 height 6
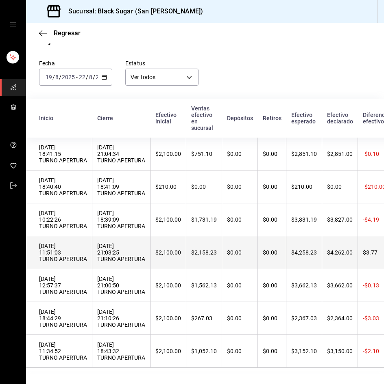
scroll to position [32, 0]
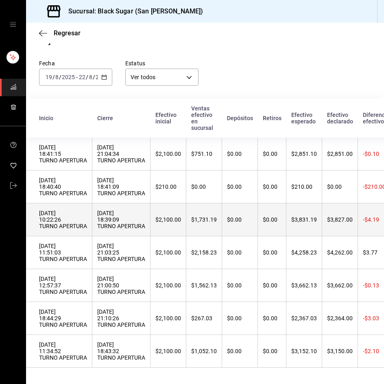
click at [175, 204] on th "$2,100.00" at bounding box center [168, 220] width 36 height 33
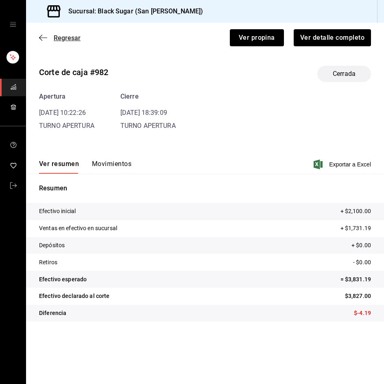
click at [42, 41] on icon "button" at bounding box center [40, 38] width 3 height 6
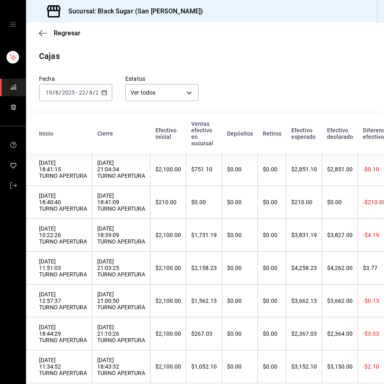
click at [73, 29] on div "Regresar" at bounding box center [205, 33] width 358 height 21
click at [72, 32] on span "Regresar" at bounding box center [67, 33] width 27 height 8
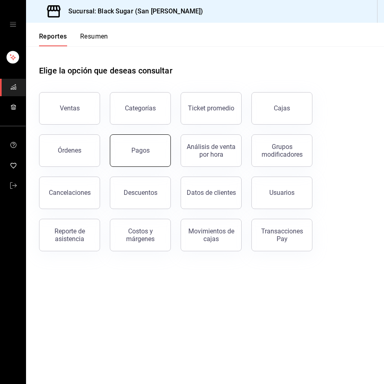
click at [139, 156] on button "Pagos" at bounding box center [140, 151] width 61 height 33
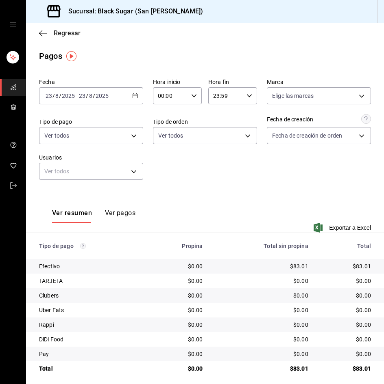
click at [70, 37] on span "Regresar" at bounding box center [67, 33] width 27 height 8
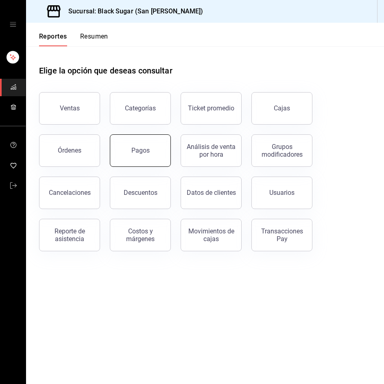
click at [139, 155] on button "Pagos" at bounding box center [140, 151] width 61 height 33
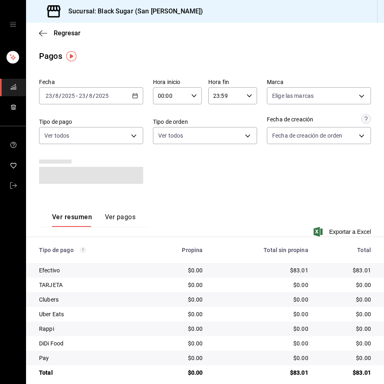
click at [81, 86] on div "Fecha [DATE] [DATE] - [DATE] [DATE]" at bounding box center [91, 91] width 104 height 26
click at [81, 96] on input "23" at bounding box center [81, 96] width 7 height 7
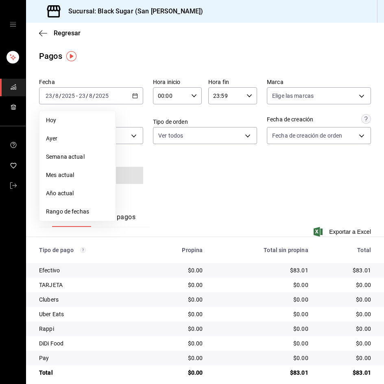
click at [90, 222] on div "Fecha [DATE] [DATE] - [DATE] [DATE] [PERSON_NAME] Semana actual Mes actual Año …" at bounding box center [205, 227] width 358 height 305
drag, startPoint x: 89, startPoint y: 222, endPoint x: 86, endPoint y: 215, distance: 6.9
click at [86, 215] on span "Rango de fechas" at bounding box center [77, 212] width 63 height 9
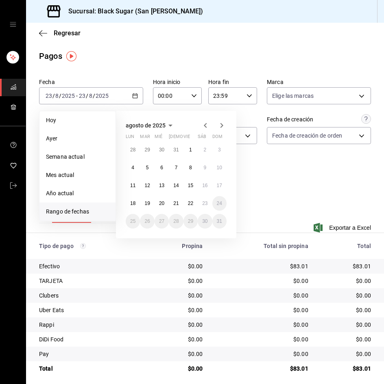
click at [84, 210] on span "Rango de fechas" at bounding box center [77, 212] width 63 height 9
click at [143, 205] on button "19" at bounding box center [147, 203] width 14 height 15
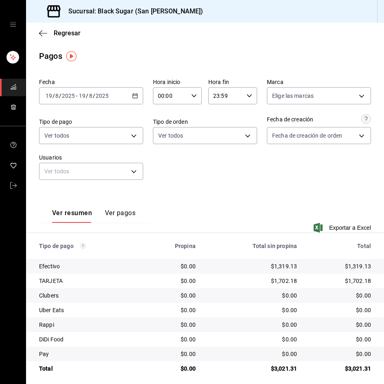
click at [84, 99] on input "19" at bounding box center [81, 96] width 7 height 7
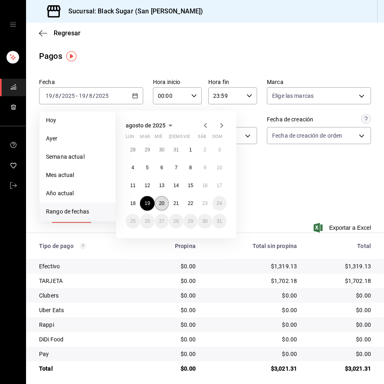
click at [157, 199] on button "20" at bounding box center [161, 203] width 14 height 15
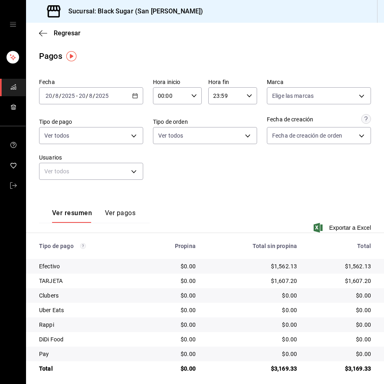
click at [102, 100] on div "[DATE] [DATE] - [DATE] [DATE]" at bounding box center [91, 95] width 104 height 17
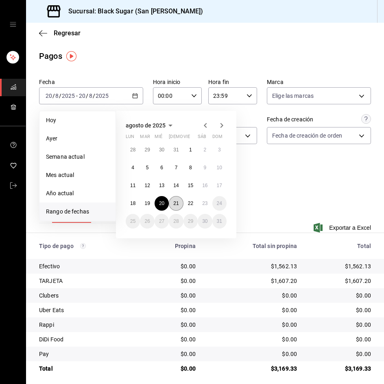
click at [176, 204] on abbr "21" at bounding box center [175, 204] width 5 height 6
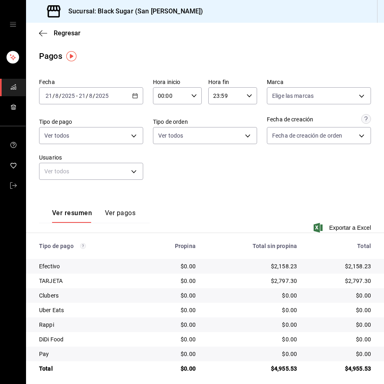
click at [110, 96] on div "[DATE] [DATE] - [DATE] [DATE]" at bounding box center [91, 95] width 104 height 17
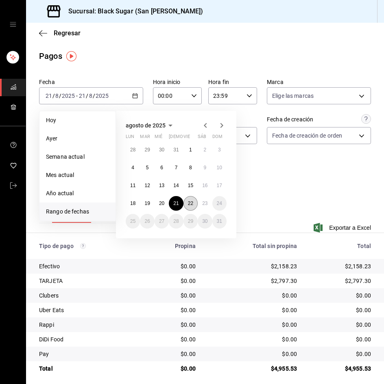
click at [189, 207] on button "22" at bounding box center [190, 203] width 14 height 15
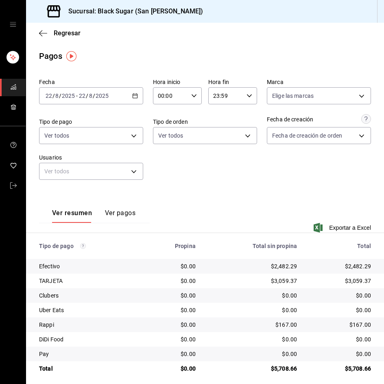
click at [218, 175] on div "Fecha [DATE] [DATE] - [DATE] [DATE] Hora inicio 00:00 Hora inicio Hora fin 23:5…" at bounding box center [205, 132] width 332 height 115
